Goal: Transaction & Acquisition: Book appointment/travel/reservation

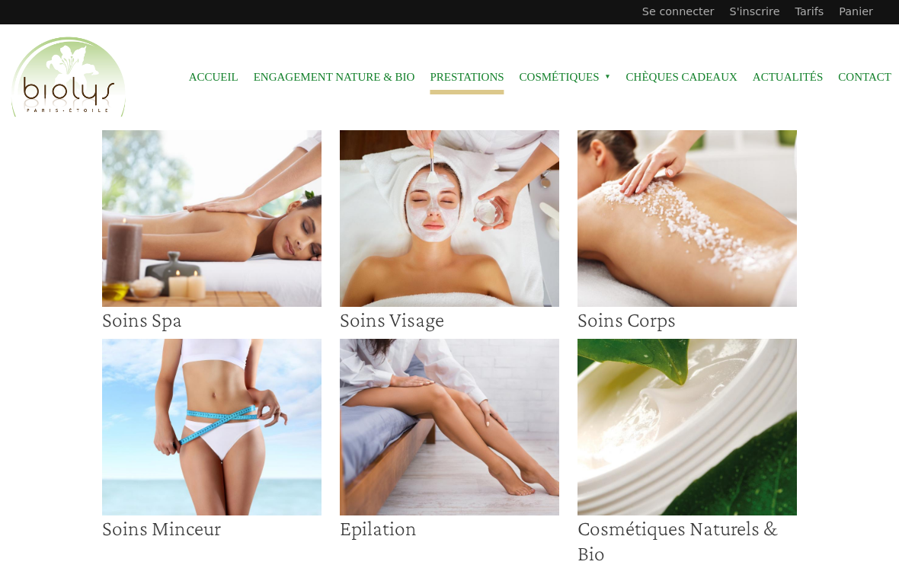
click at [448, 249] on img at bounding box center [449, 218] width 219 height 177
click at [230, 245] on img at bounding box center [211, 218] width 219 height 177
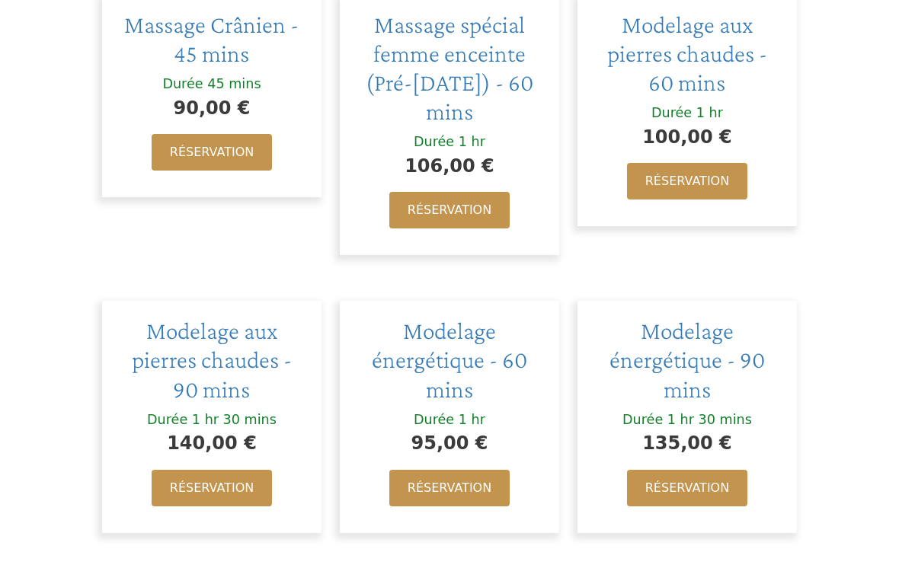
scroll to position [1315, 0]
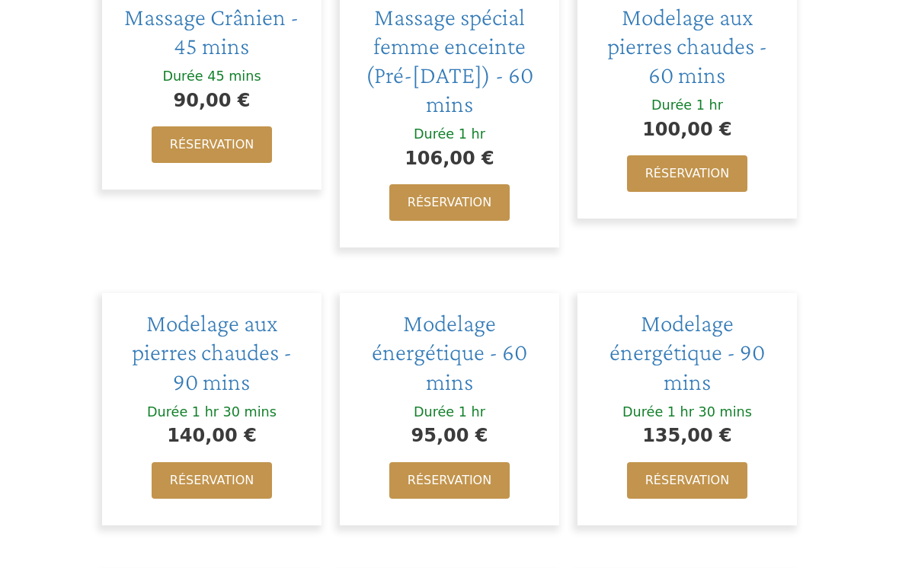
click at [468, 462] on link "Réservation" at bounding box center [449, 480] width 120 height 37
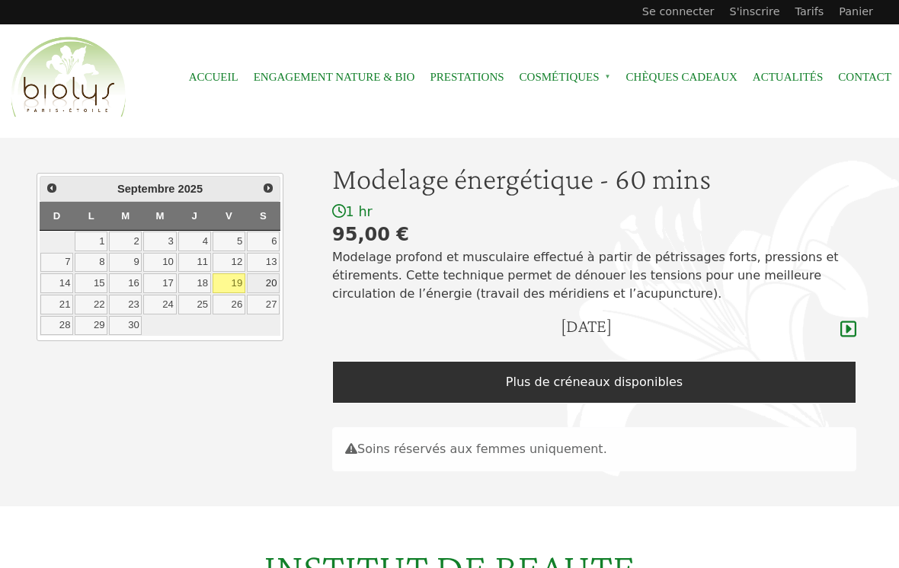
click at [267, 274] on link "20" at bounding box center [263, 283] width 33 height 20
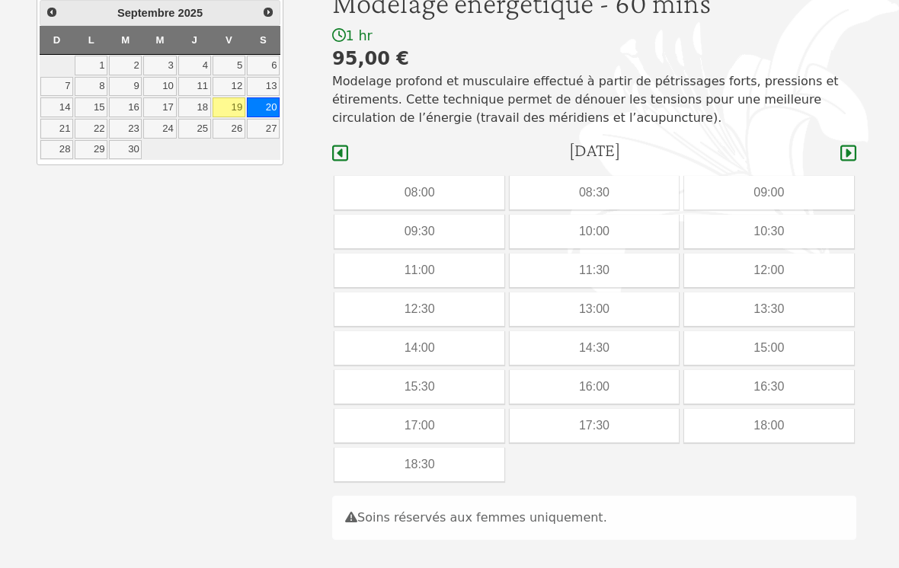
scroll to position [175, 0]
click at [612, 382] on div "16:00" at bounding box center [594, 388] width 169 height 34
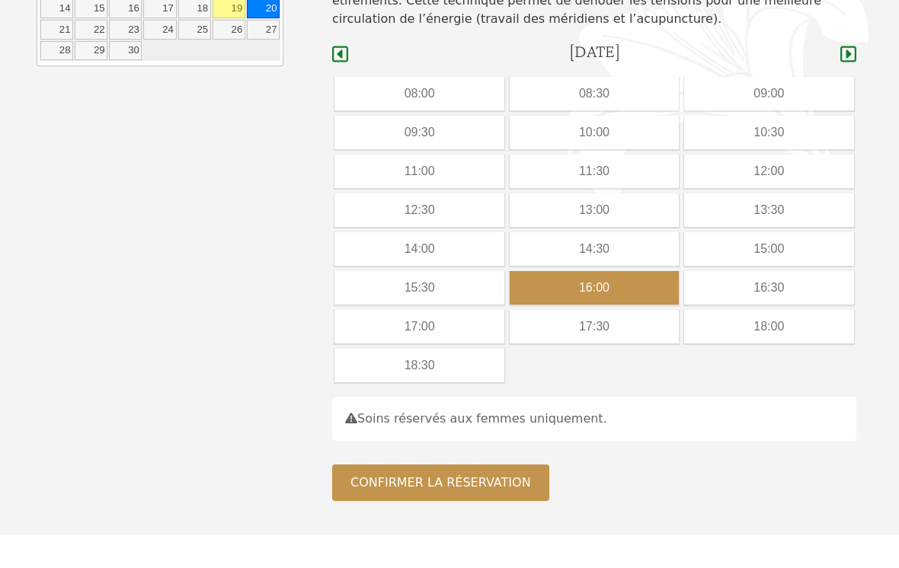
scroll to position [275, 0]
click at [494, 485] on button "Confirmer la réservation" at bounding box center [440, 483] width 217 height 37
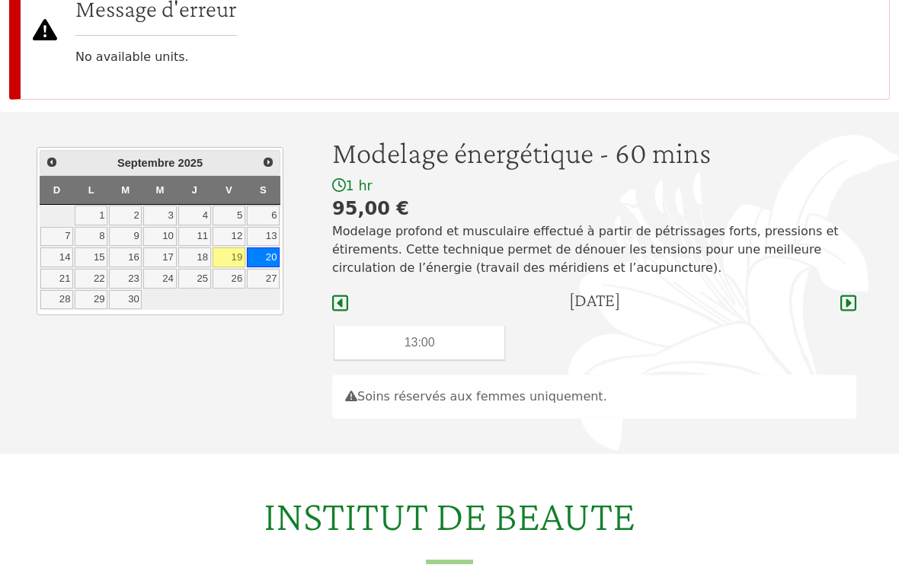
scroll to position [179, 0]
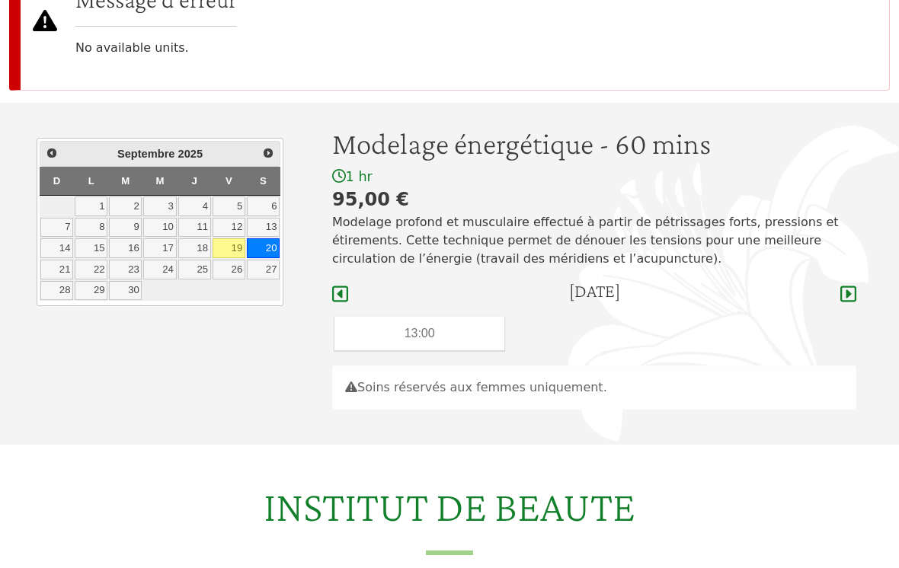
click at [75, 267] on link "22" at bounding box center [91, 271] width 33 height 20
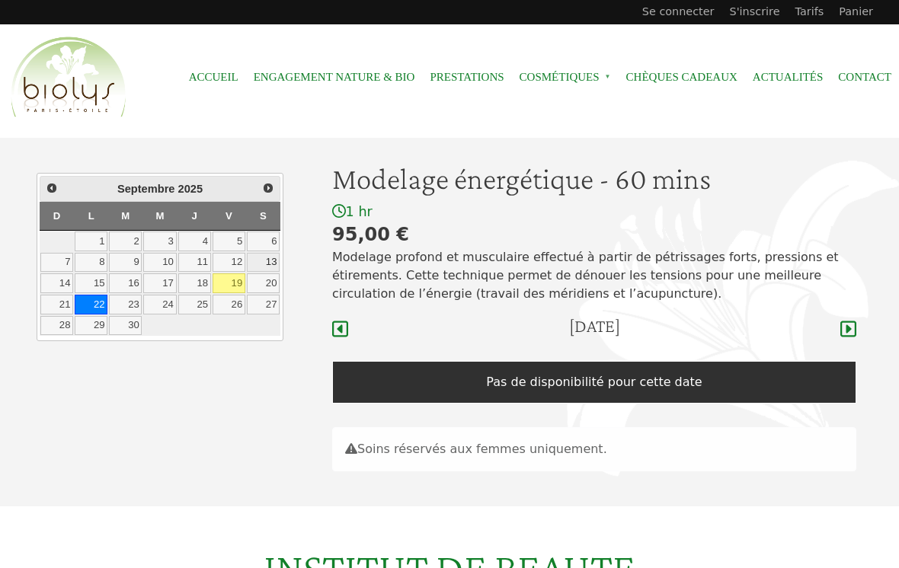
click at [270, 268] on link "13" at bounding box center [263, 263] width 33 height 20
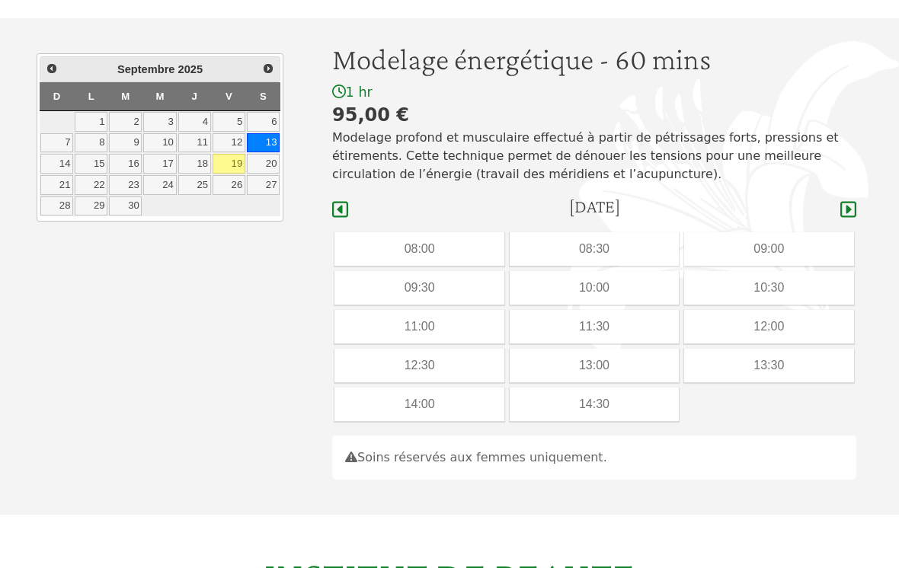
scroll to position [119, 0]
click at [269, 165] on link "20" at bounding box center [263, 165] width 33 height 20
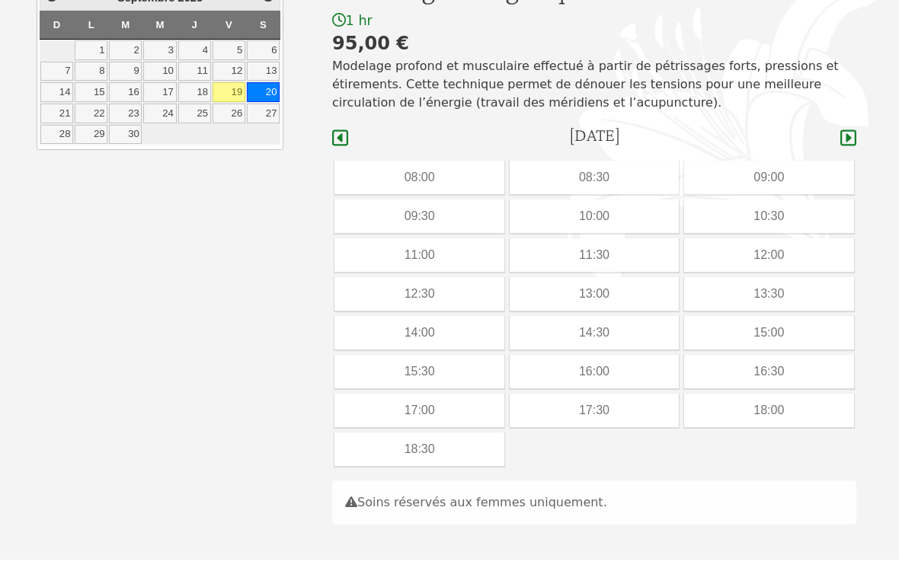
scroll to position [190, 0]
click at [593, 372] on div "16:00" at bounding box center [594, 373] width 169 height 34
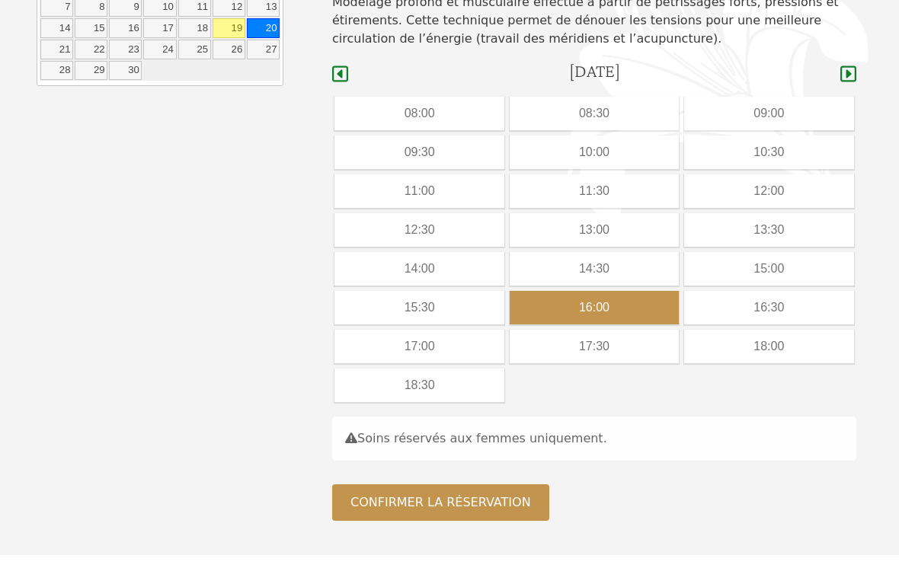
scroll to position [255, 0]
click at [494, 494] on button "Confirmer la réservation" at bounding box center [440, 503] width 217 height 37
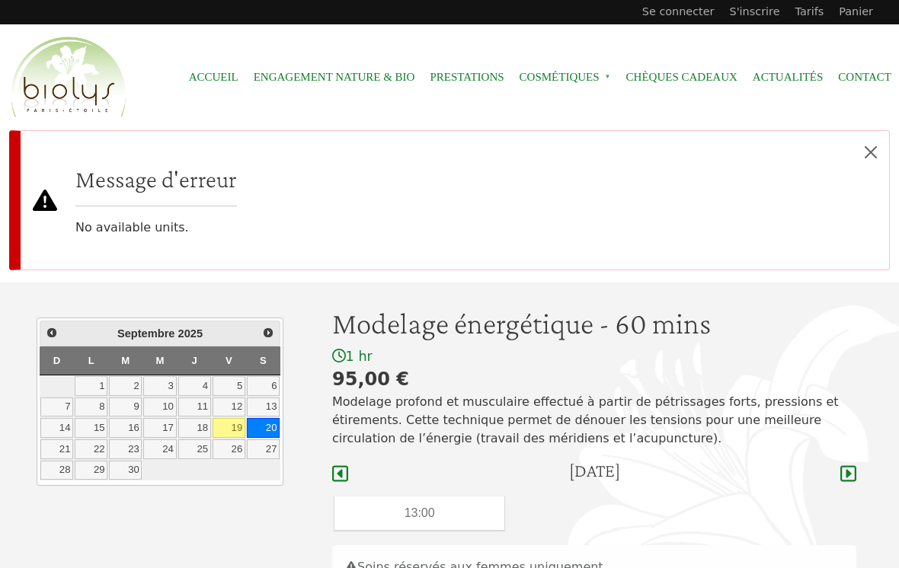
click at [896, 392] on div "**********" at bounding box center [449, 454] width 899 height 342
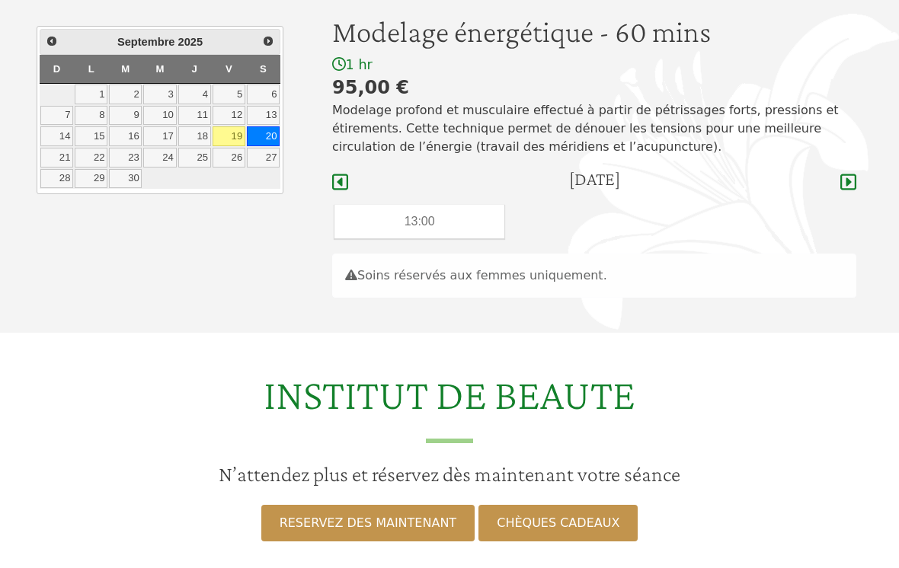
scroll to position [292, 0]
click at [383, 534] on link "RESERVEZ DES MAINTENANT" at bounding box center [367, 523] width 213 height 37
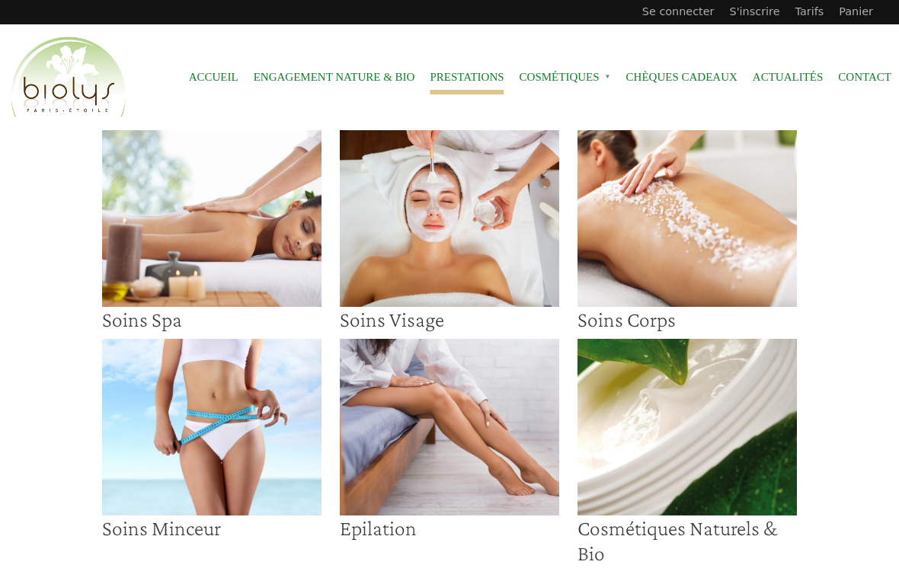
click at [216, 252] on img at bounding box center [211, 218] width 219 height 177
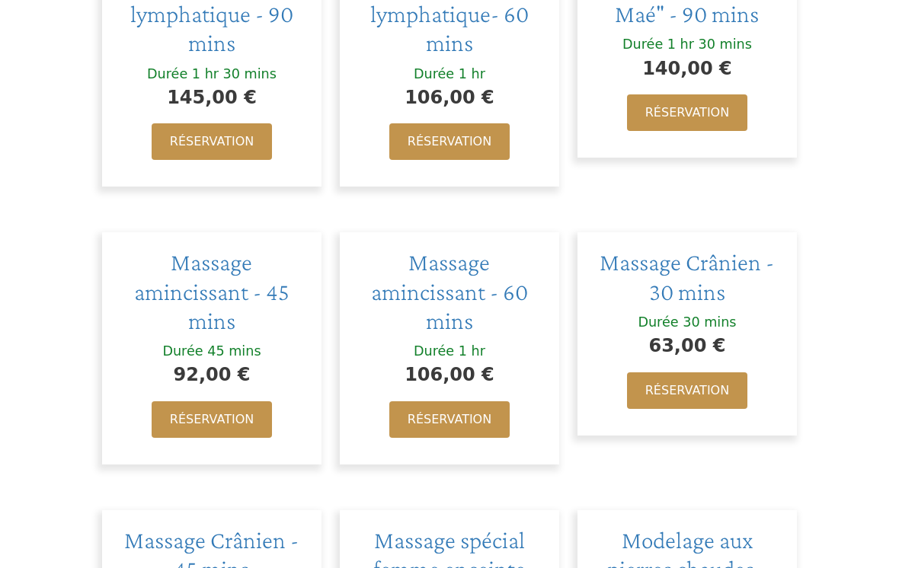
scroll to position [789, 0]
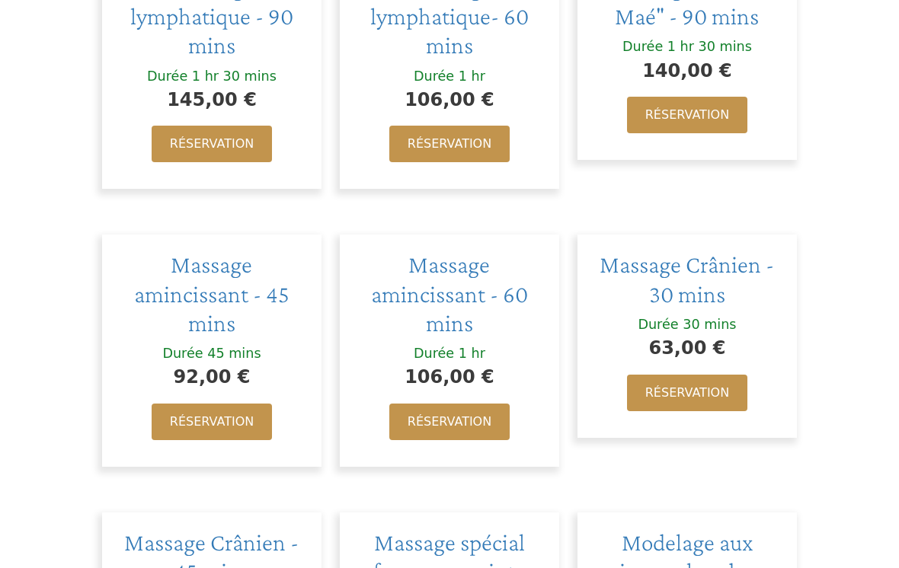
click at [452, 404] on link "Réservation" at bounding box center [449, 422] width 120 height 37
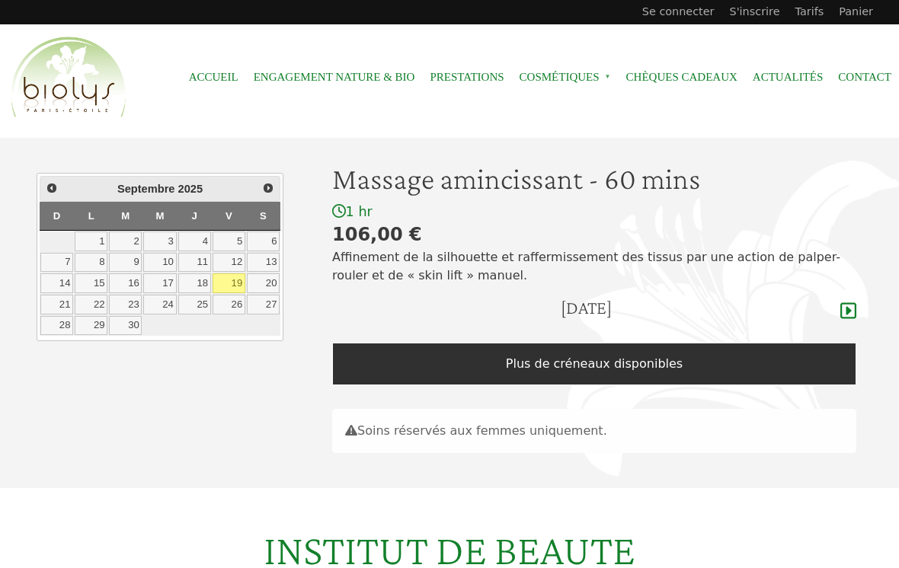
click at [273, 274] on link "20" at bounding box center [263, 283] width 33 height 20
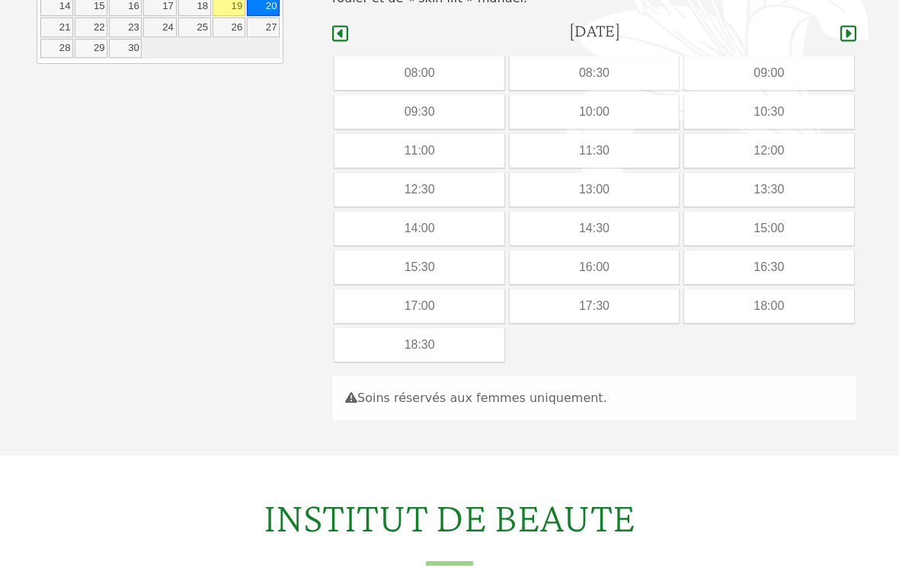
scroll to position [296, 0]
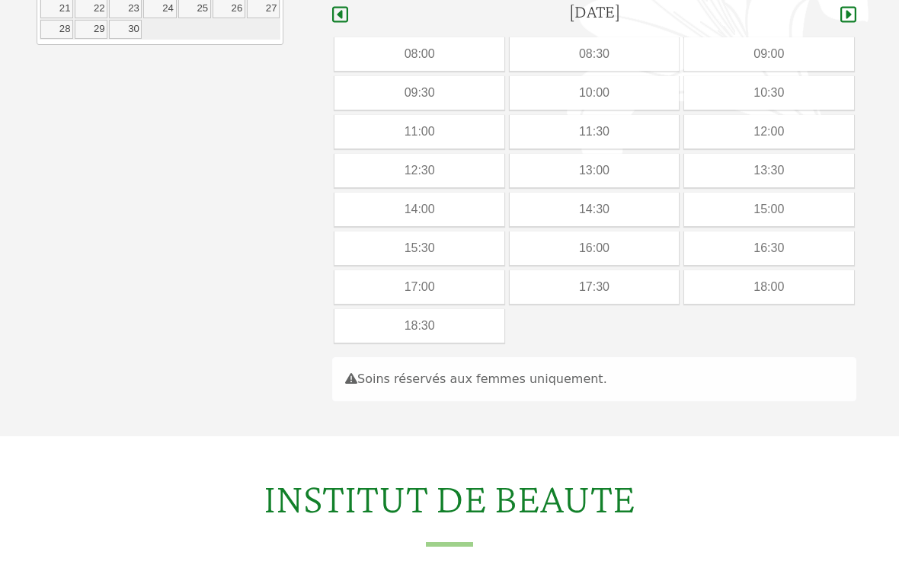
click at [424, 241] on div "15:30" at bounding box center [418, 249] width 169 height 34
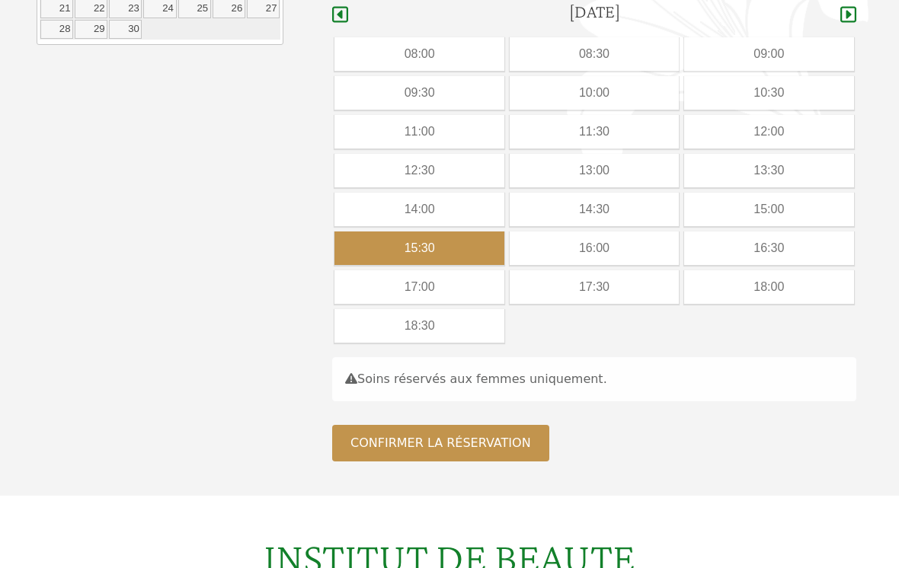
click at [470, 449] on button "Confirmer la réservation" at bounding box center [440, 443] width 217 height 37
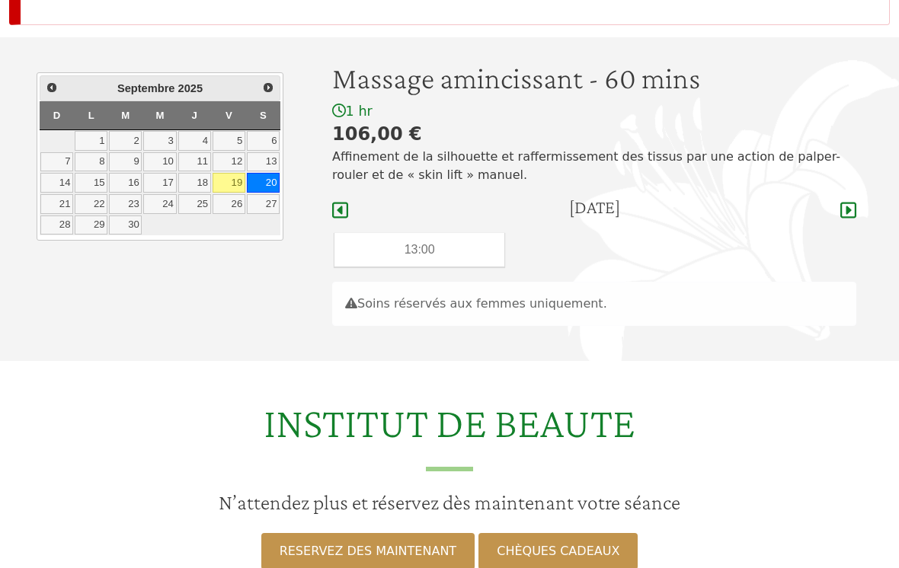
scroll to position [243, 0]
